Goal: Transaction & Acquisition: Download file/media

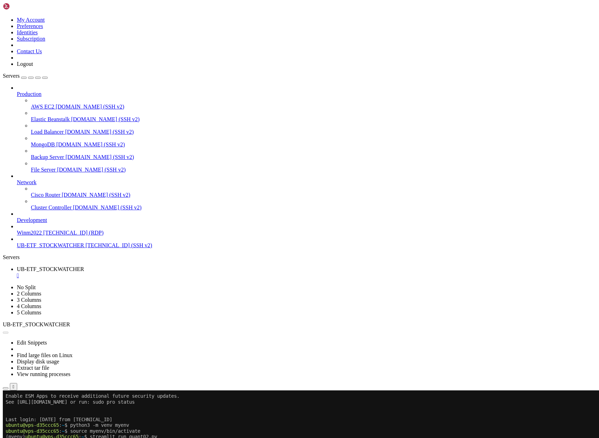
scroll to position [157, 0]
click at [31, 410] on button "Reconnect" at bounding box center [17, 413] width 28 height 7
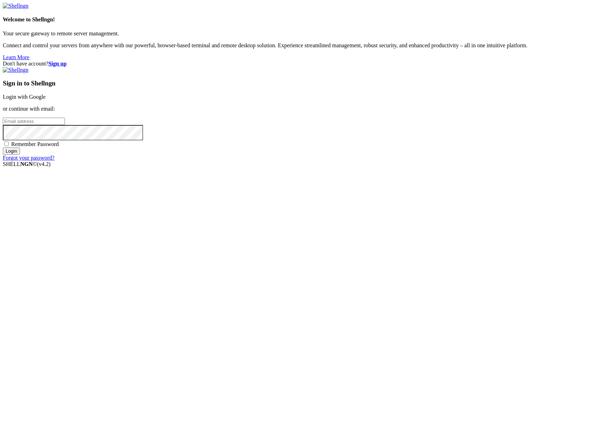
click at [65, 125] on input "email" at bounding box center [34, 121] width 62 height 7
type input "[PERSON_NAME][EMAIL_ADDRESS][DOMAIN_NAME]"
click at [3, 148] on input "Login" at bounding box center [11, 151] width 17 height 7
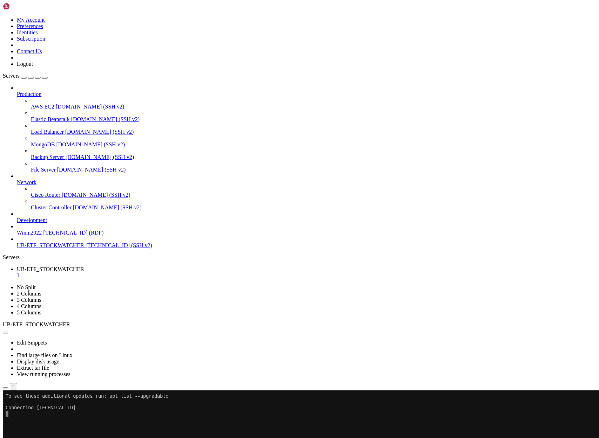
scroll to position [146, 0]
drag, startPoint x: 110, startPoint y: 560, endPoint x: 154, endPoint y: 559, distance: 43.5
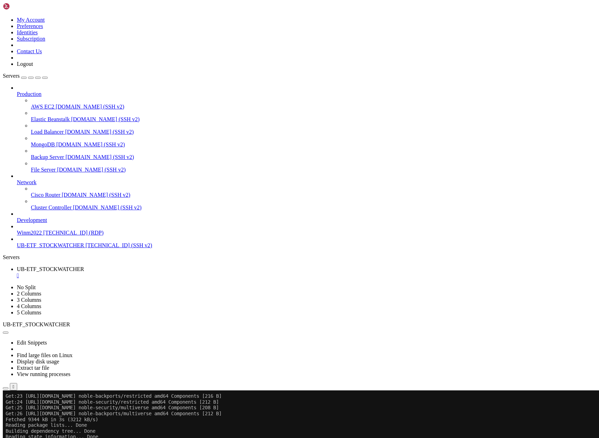
scroll to position [735, 0]
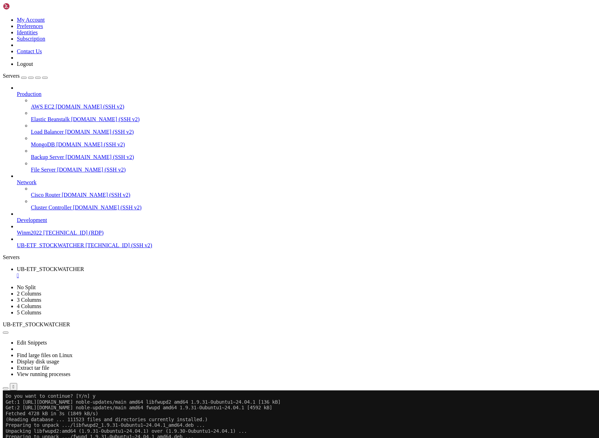
click at [6, 389] on icon "button" at bounding box center [6, 389] width 0 height 0
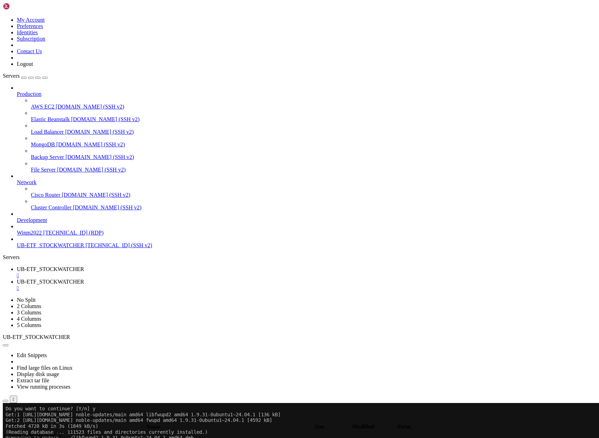
type input "/home/ubuntu"
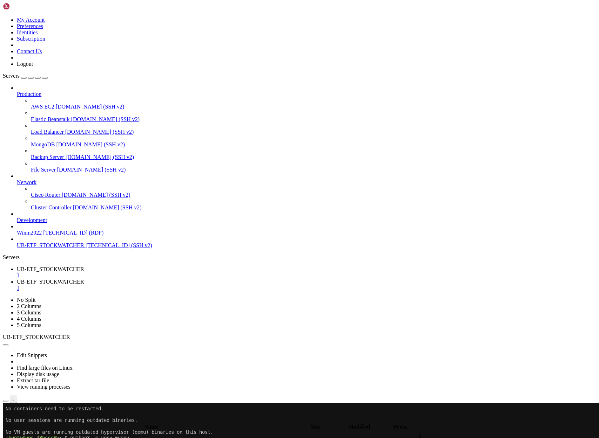
scroll to position [168, 0]
